Goal: Task Accomplishment & Management: Complete application form

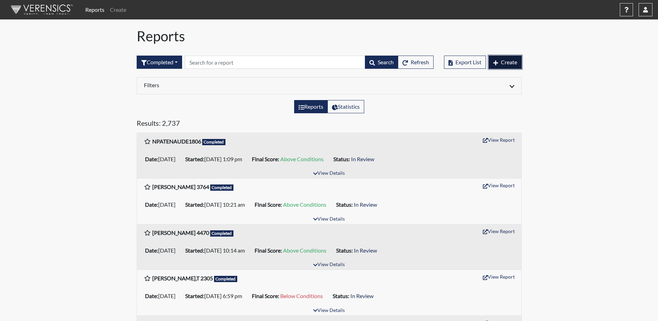
click at [515, 64] on span "Create" at bounding box center [509, 62] width 16 height 7
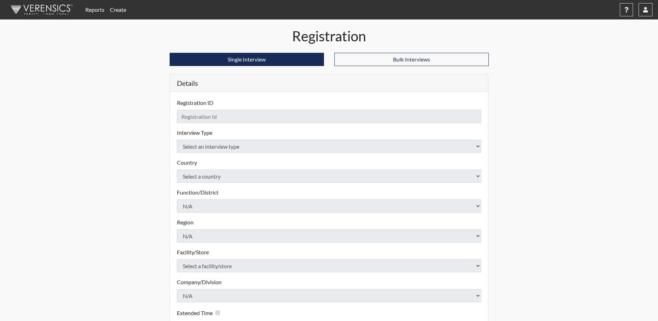
checkbox input "true"
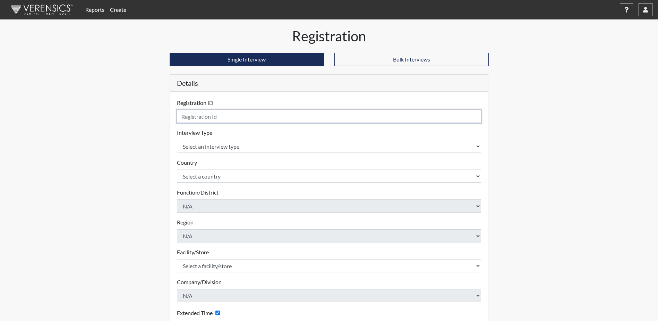
click at [226, 112] on input "text" at bounding box center [329, 116] width 305 height 13
click at [222, 117] on input "text" at bounding box center [329, 116] width 305 height 13
type input "[PERSON_NAME] 4294"
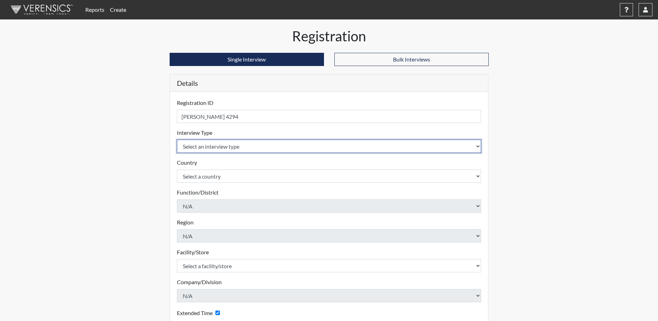
click at [224, 148] on select "Select an interview type Corrections Pre-Employment" at bounding box center [329, 145] width 305 height 13
select select "ff733e93-e1bf-11ea-9c9f-0eff0cf7eb8f"
click at [177, 139] on select "Select an interview type Corrections Pre-Employment" at bounding box center [329, 145] width 305 height 13
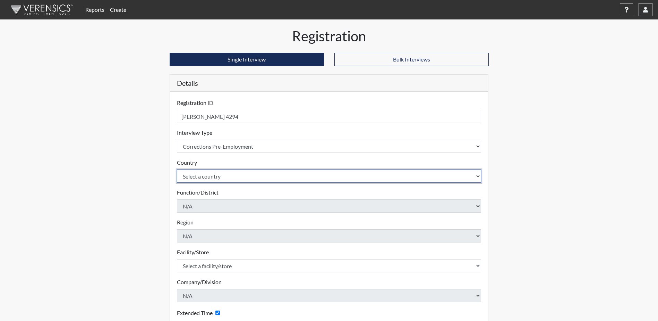
click at [220, 176] on select "Select a country [GEOGRAPHIC_DATA] [GEOGRAPHIC_DATA]" at bounding box center [329, 175] width 305 height 13
select select "united-states-of-[GEOGRAPHIC_DATA]"
click at [177, 169] on select "Select a country [GEOGRAPHIC_DATA] [GEOGRAPHIC_DATA]" at bounding box center [329, 175] width 305 height 13
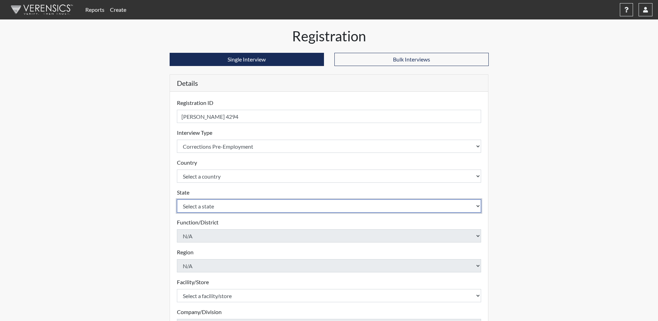
click at [211, 208] on select "Select a state [US_STATE] [US_STATE] [US_STATE] [US_STATE] [US_STATE] [US_STATE…" at bounding box center [329, 205] width 305 height 13
select select "SC"
click at [177, 199] on select "Select a state [US_STATE] [US_STATE] [US_STATE] [US_STATE] [US_STATE] [US_STATE…" at bounding box center [329, 205] width 305 height 13
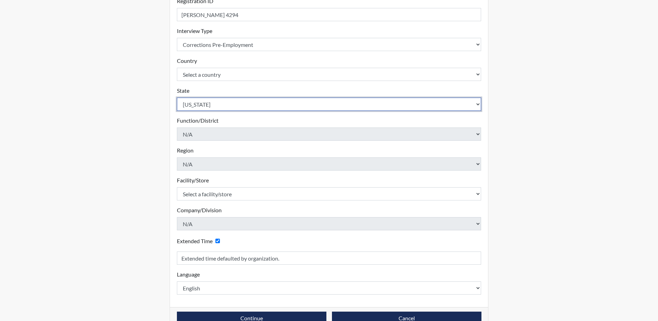
scroll to position [104, 0]
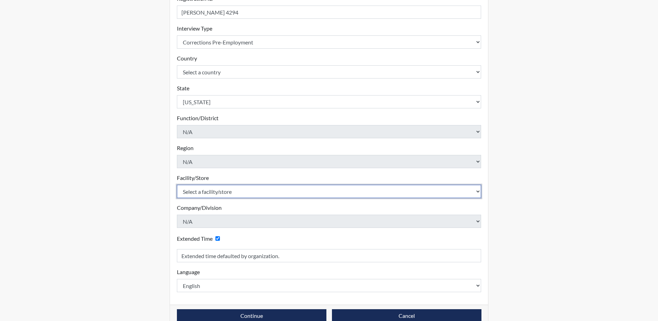
click at [210, 193] on select "Select a facility/store [GEOGRAPHIC_DATA] CI Broad River CI [PERSON_NAME] CI Di…" at bounding box center [329, 191] width 305 height 13
select select "b0862b24-6b6d-4a03-82f3-e8d890c4eba2"
click at [177, 185] on select "Select a facility/store [GEOGRAPHIC_DATA] CI Broad River CI [PERSON_NAME] CI Di…" at bounding box center [329, 191] width 305 height 13
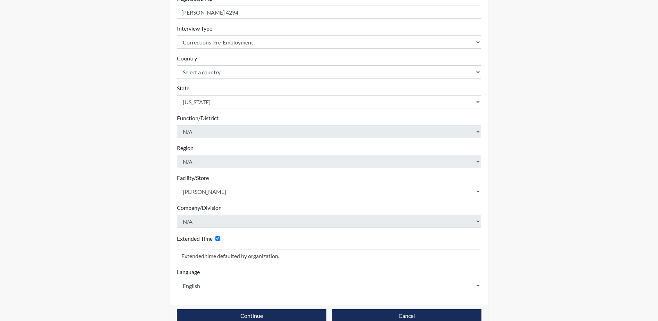
click at [556, 149] on div "Reports Create Help Center × Verensics Best Practices How to successfully use t…" at bounding box center [329, 115] width 658 height 439
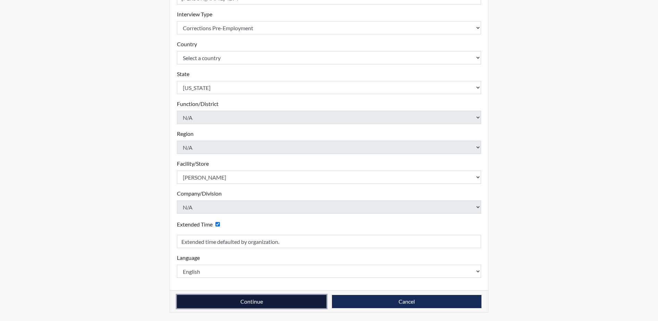
click at [231, 300] on button "Continue" at bounding box center [252, 301] width 150 height 13
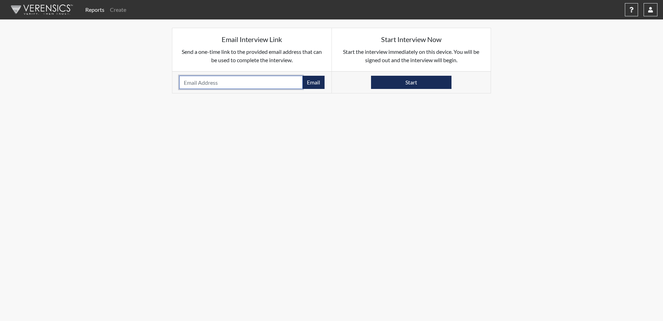
click at [238, 83] on input "email" at bounding box center [240, 82] width 123 height 13
type input "[PERSON_NAME][EMAIL_ADDRESS][PERSON_NAME][DOMAIN_NAME]"
click at [310, 84] on button "Email" at bounding box center [313, 82] width 22 height 13
